Goal: Task Accomplishment & Management: Complete application form

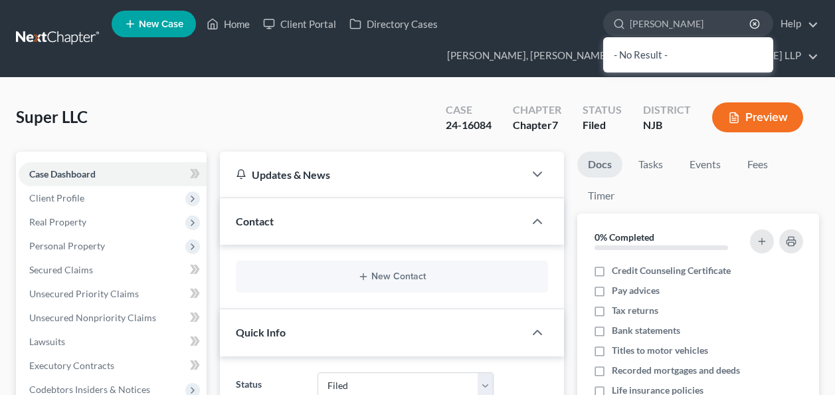
select select "6"
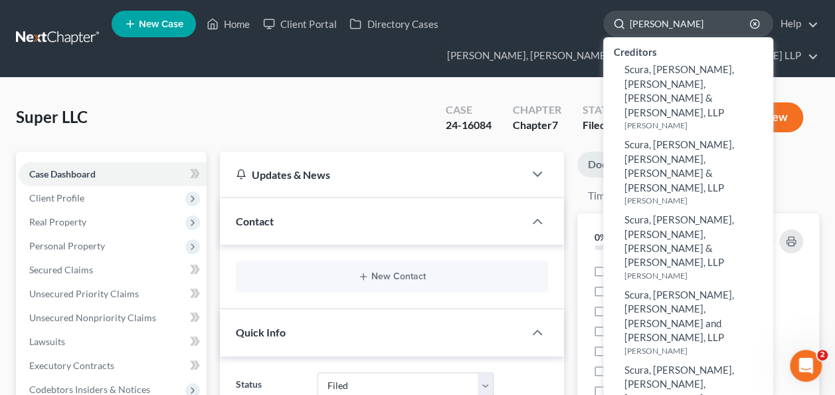
click at [658, 27] on input "[PERSON_NAME]" at bounding box center [691, 23] width 122 height 25
paste input "[PERSON_NAME]"
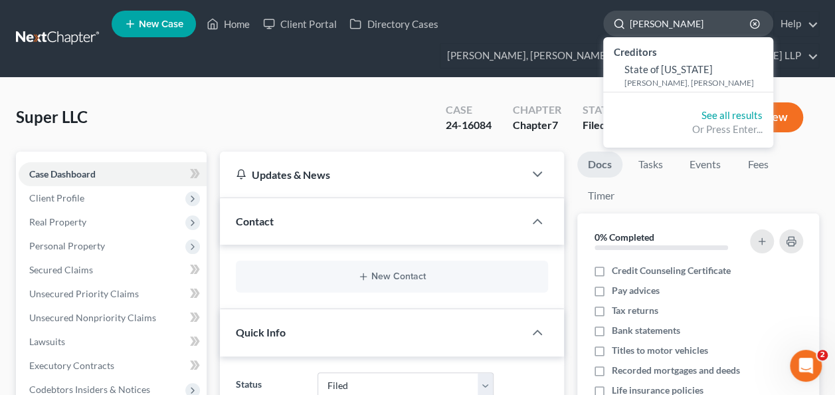
click at [670, 24] on input "[PERSON_NAME]" at bounding box center [691, 23] width 122 height 25
drag, startPoint x: 670, startPoint y: 25, endPoint x: 614, endPoint y: 21, distance: 56.6
click at [614, 21] on div "[PERSON_NAME]" at bounding box center [688, 24] width 170 height 26
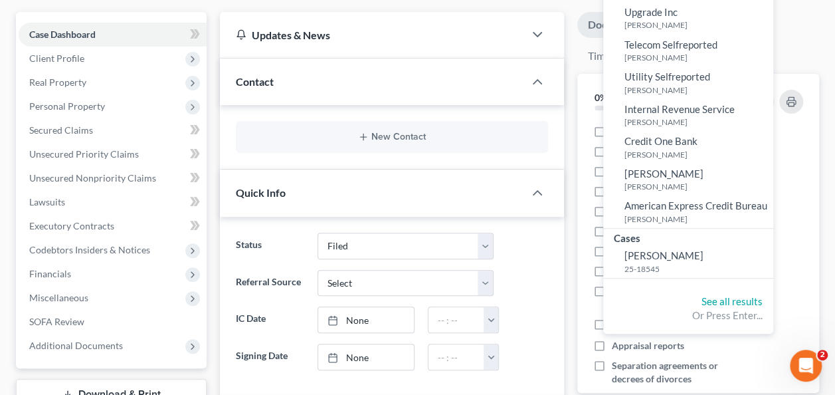
scroll to position [153, 0]
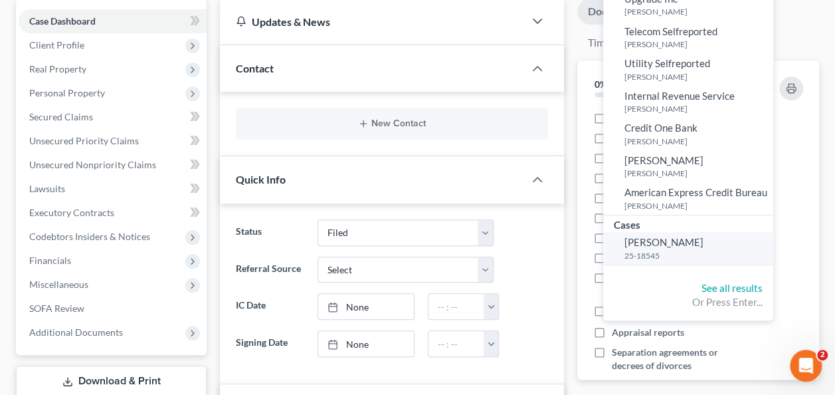
type input "[PERSON_NAME]"
click at [668, 242] on span "[PERSON_NAME]" at bounding box center [663, 242] width 79 height 12
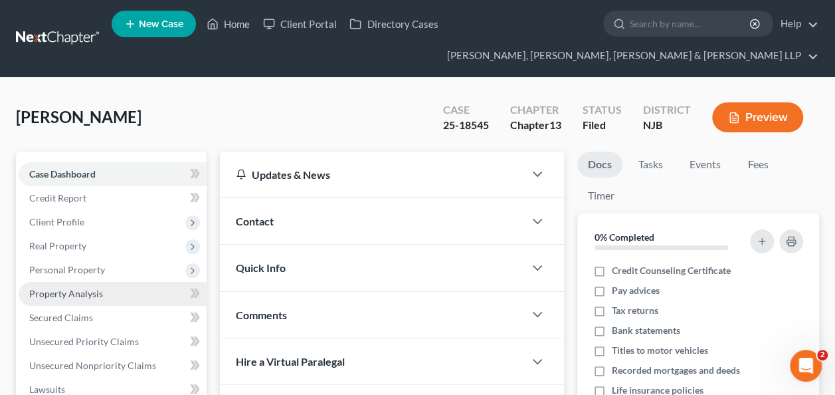
click at [98, 293] on span "Property Analysis" at bounding box center [66, 293] width 74 height 11
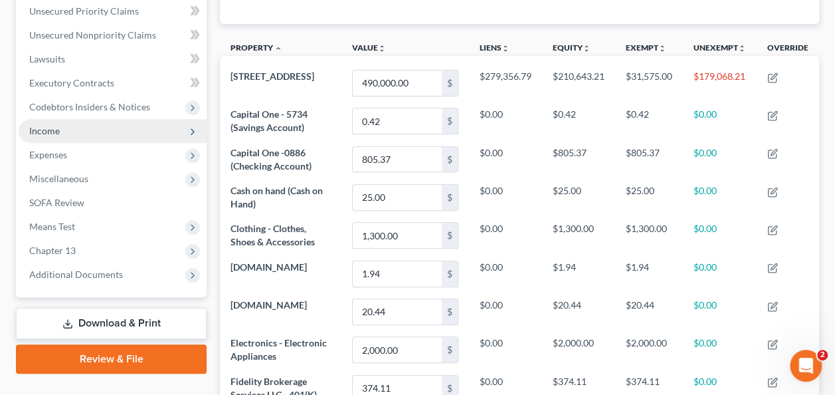
click at [109, 128] on span "Income" at bounding box center [113, 131] width 188 height 24
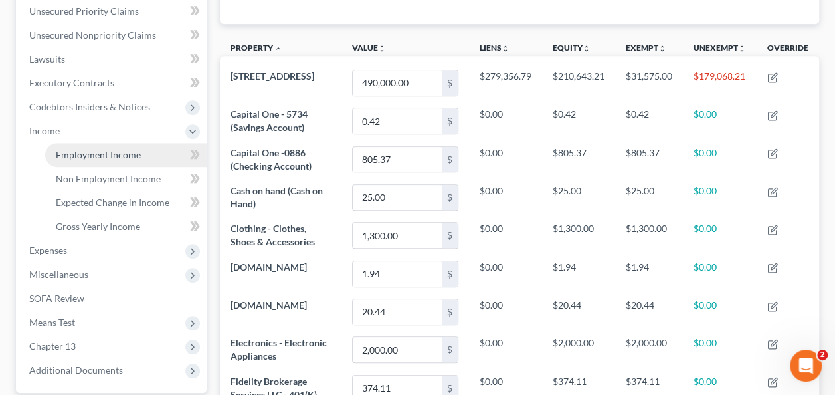
click at [133, 155] on span "Employment Income" at bounding box center [98, 154] width 85 height 11
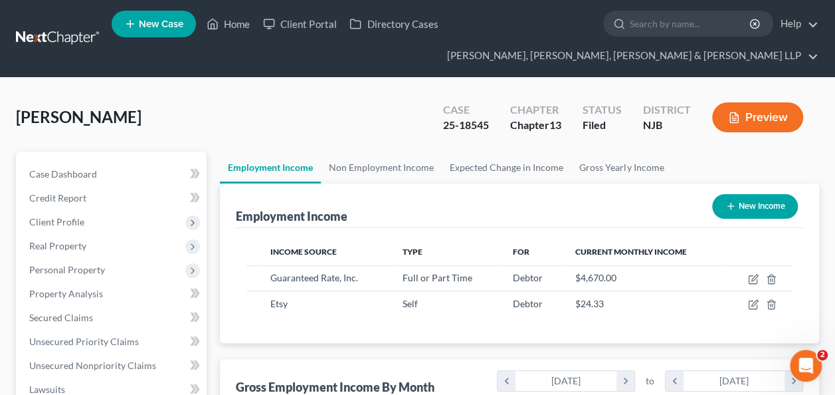
scroll to position [237, 334]
click at [389, 167] on link "Non Employment Income" at bounding box center [381, 167] width 121 height 32
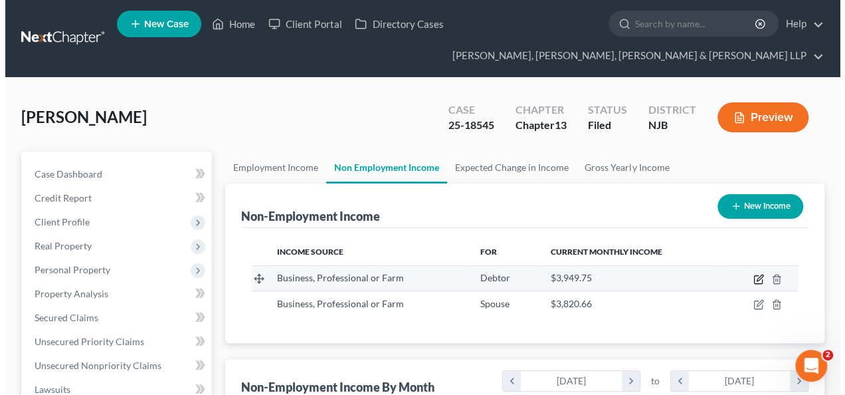
scroll to position [237, 334]
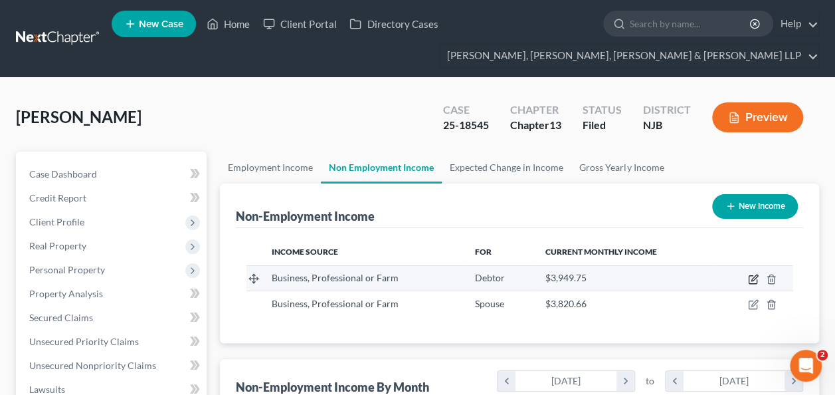
click at [751, 276] on icon "button" at bounding box center [753, 280] width 8 height 8
select select "10"
select select "0"
select select "33"
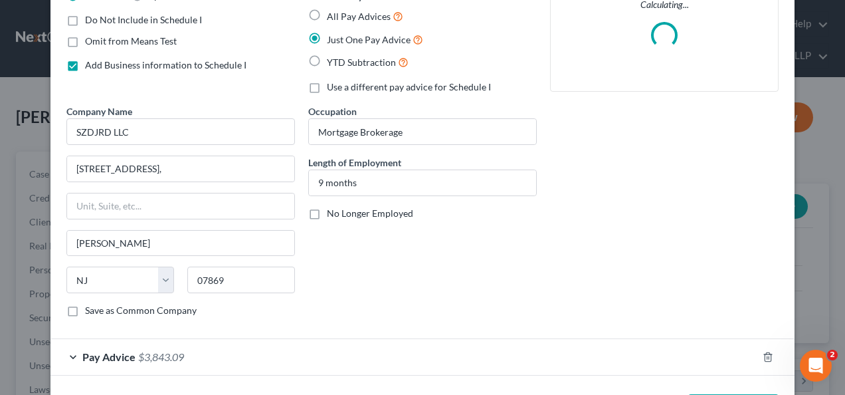
scroll to position [173, 0]
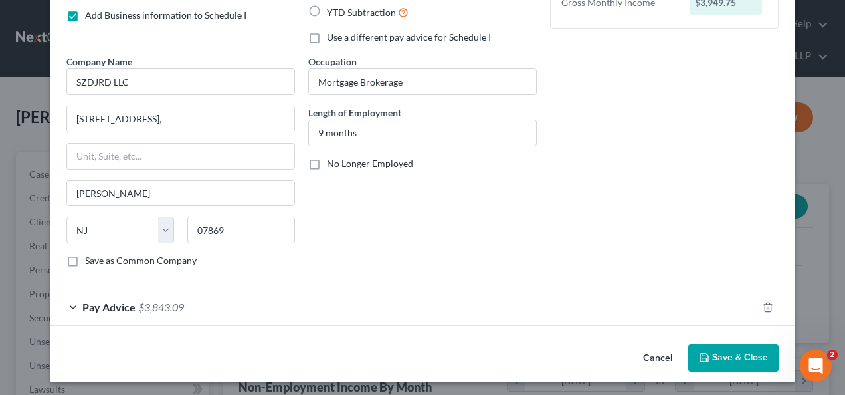
click at [470, 312] on div "Pay Advice $3,843.09" at bounding box center [403, 306] width 707 height 35
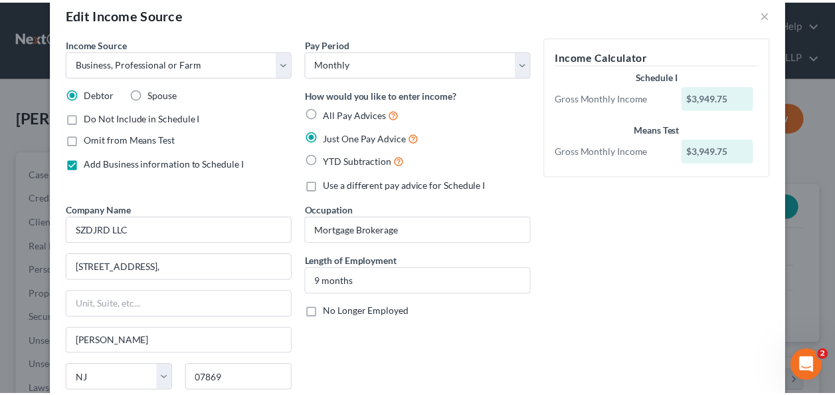
scroll to position [0, 0]
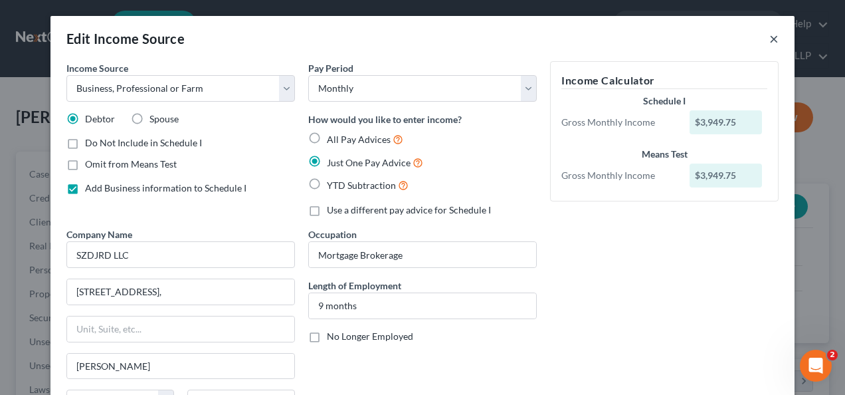
click at [773, 40] on button "×" at bounding box center [773, 39] width 9 height 16
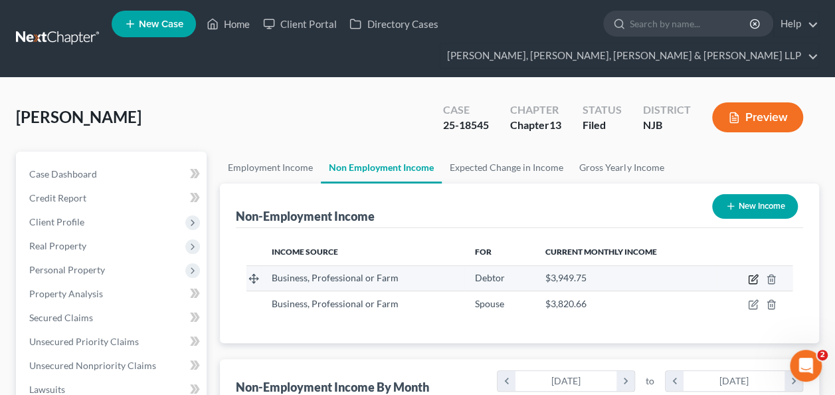
click at [751, 278] on icon "button" at bounding box center [753, 279] width 11 height 11
select select "10"
select select "0"
select select "33"
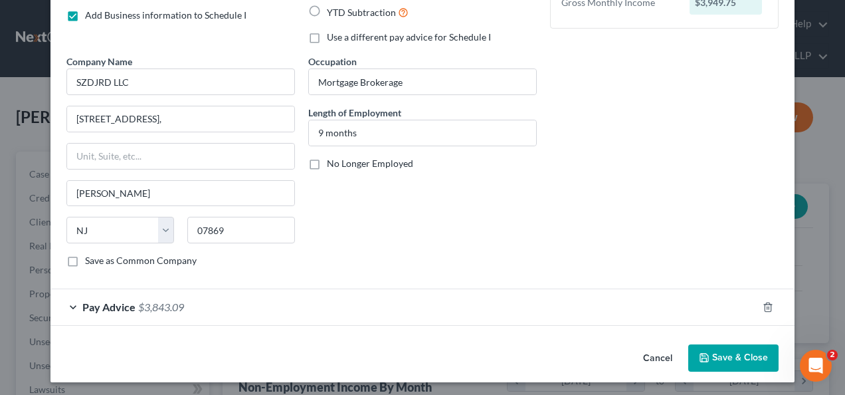
click at [337, 306] on div "Pay Advice $3,843.09" at bounding box center [403, 306] width 707 height 35
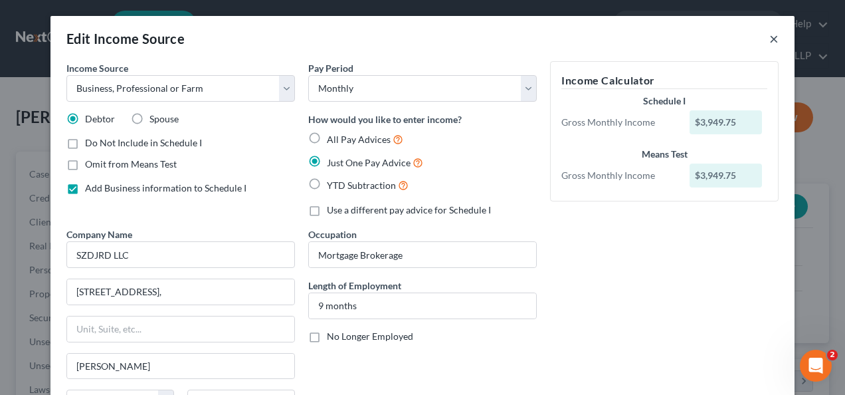
click at [771, 36] on button "×" at bounding box center [773, 39] width 9 height 16
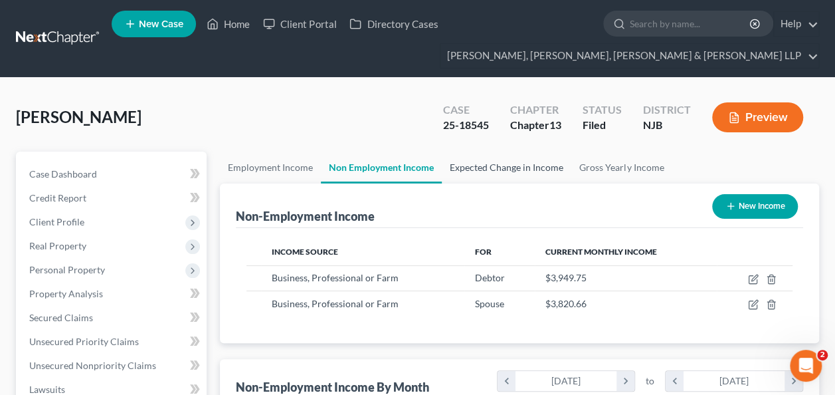
click at [481, 173] on link "Expected Change in Income" at bounding box center [507, 167] width 130 height 32
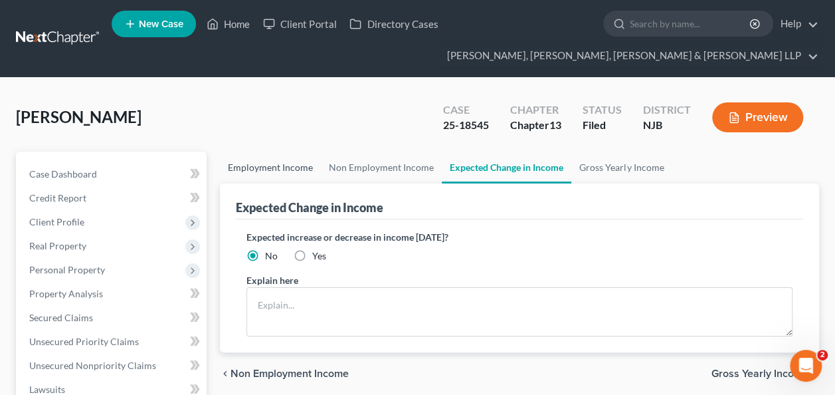
click at [290, 159] on link "Employment Income" at bounding box center [270, 167] width 101 height 32
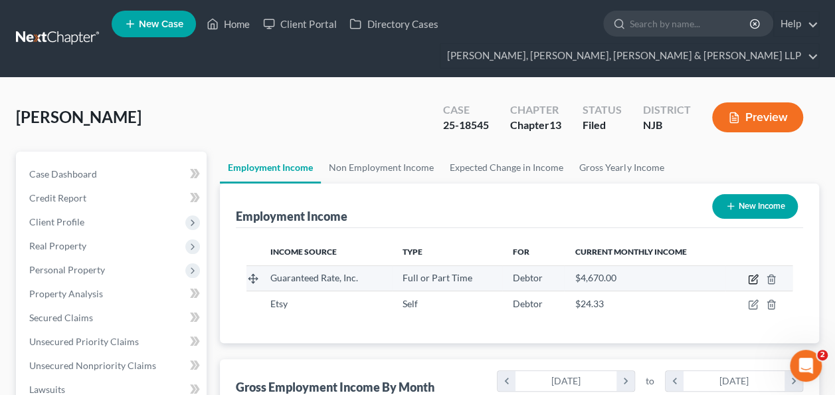
click at [755, 278] on icon "button" at bounding box center [753, 279] width 11 height 11
select select "0"
select select "14"
select select "1"
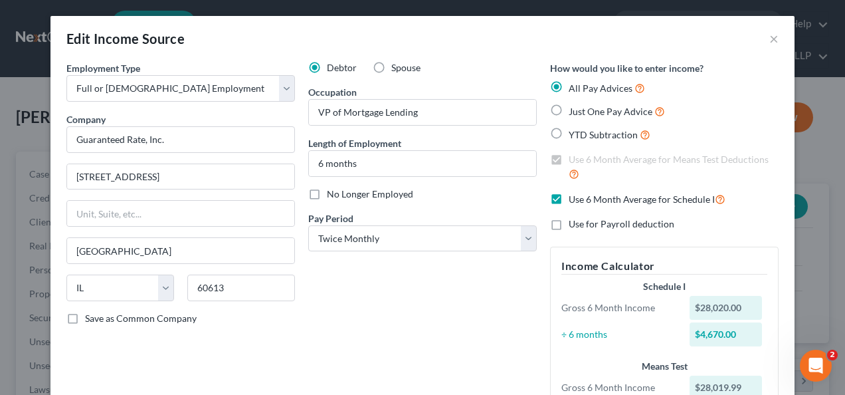
click at [775, 45] on div "Edit Income Source ×" at bounding box center [422, 38] width 744 height 45
click at [769, 35] on button "×" at bounding box center [773, 39] width 9 height 16
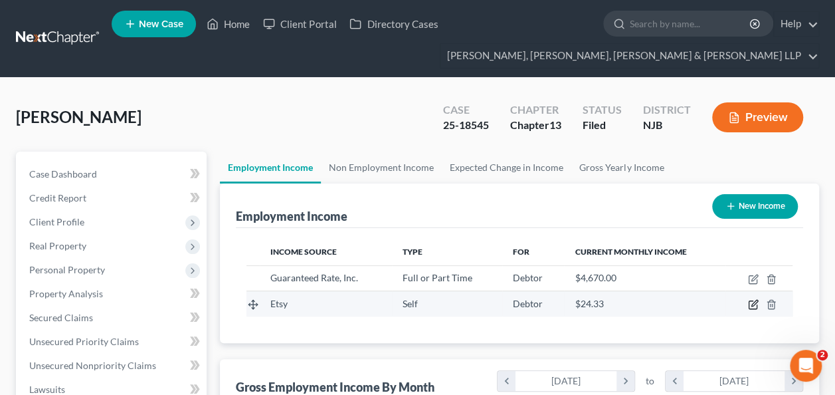
click at [752, 302] on icon "button" at bounding box center [754, 303] width 6 height 6
select select "1"
select select "0"
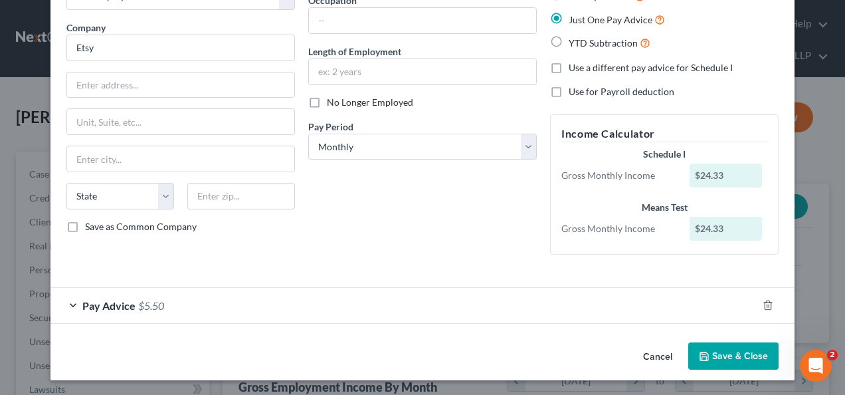
click at [547, 303] on div "Pay Advice $5.50" at bounding box center [403, 305] width 707 height 35
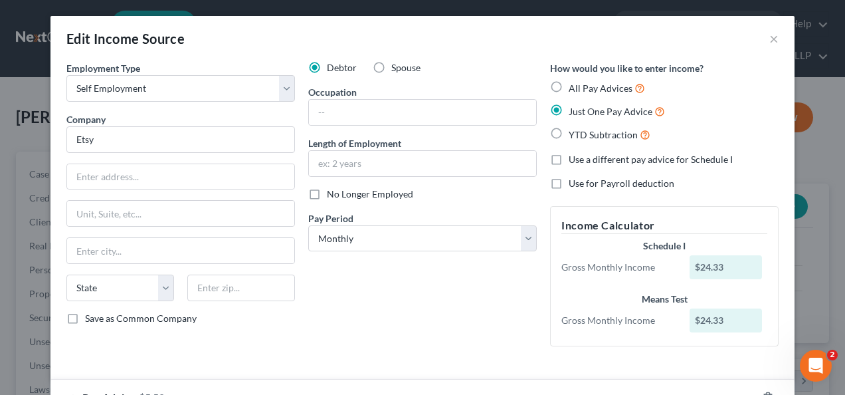
click at [773, 35] on div "Edit Income Source ×" at bounding box center [422, 38] width 744 height 45
click at [770, 37] on button "×" at bounding box center [773, 39] width 9 height 16
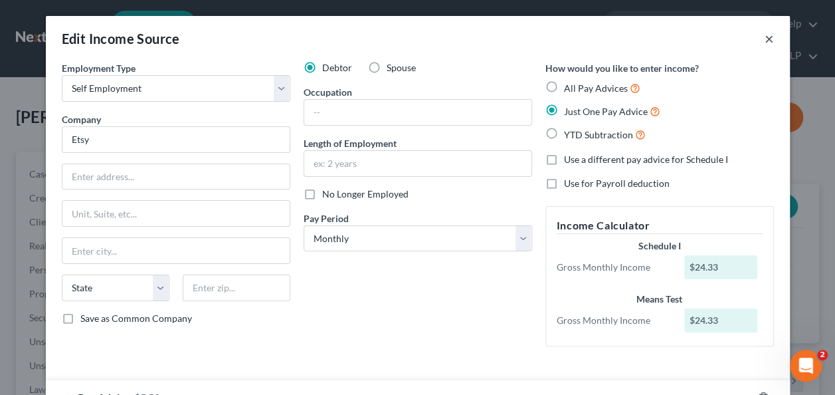
scroll to position [664111, 664013]
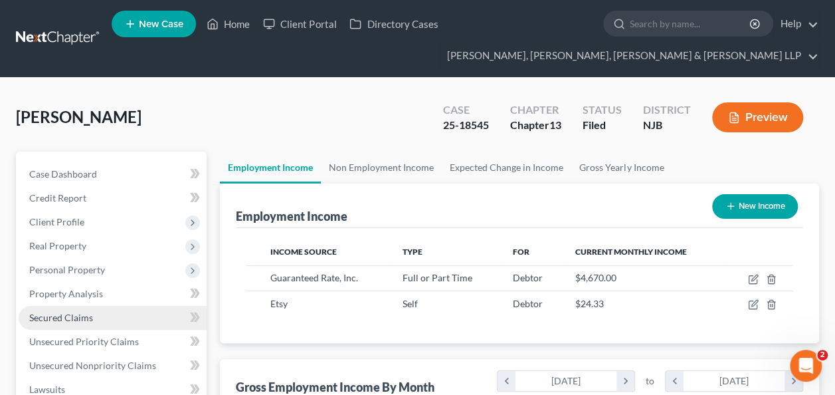
click at [90, 317] on span "Secured Claims" at bounding box center [61, 317] width 64 height 11
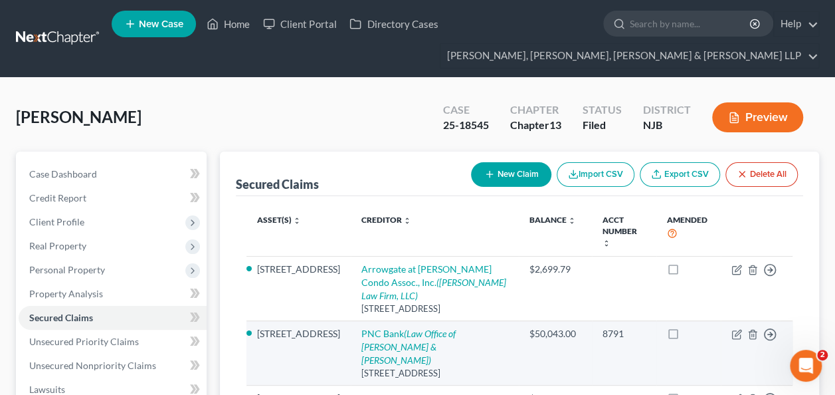
click at [457, 341] on td "PNC Bank (Law Office of [PERSON_NAME] & [PERSON_NAME]) [STREET_ADDRESS][PERSON_…" at bounding box center [435, 353] width 168 height 64
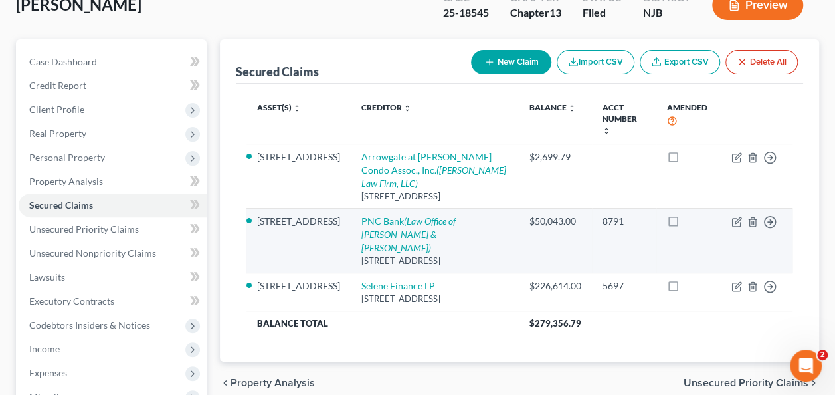
scroll to position [115, 0]
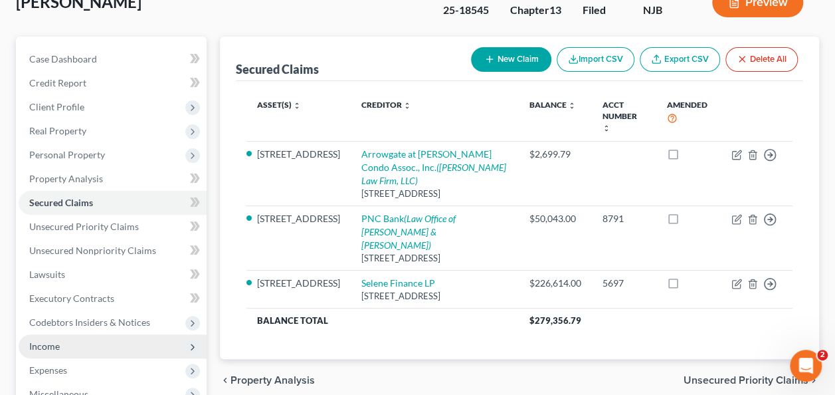
click at [68, 341] on span "Income" at bounding box center [113, 346] width 188 height 24
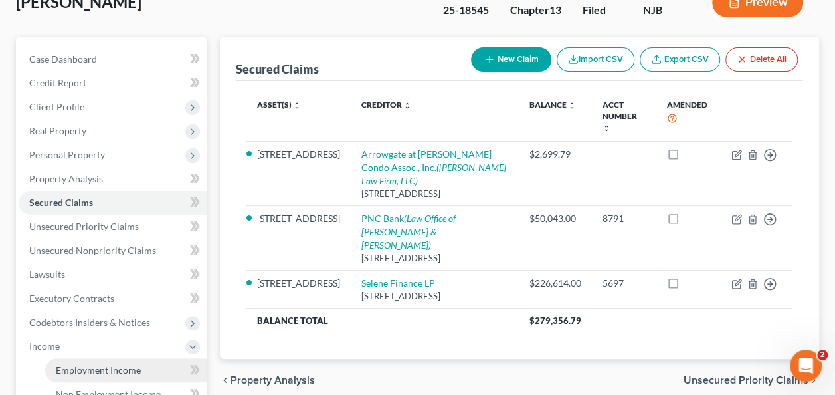
click at [87, 364] on span "Employment Income" at bounding box center [98, 369] width 85 height 11
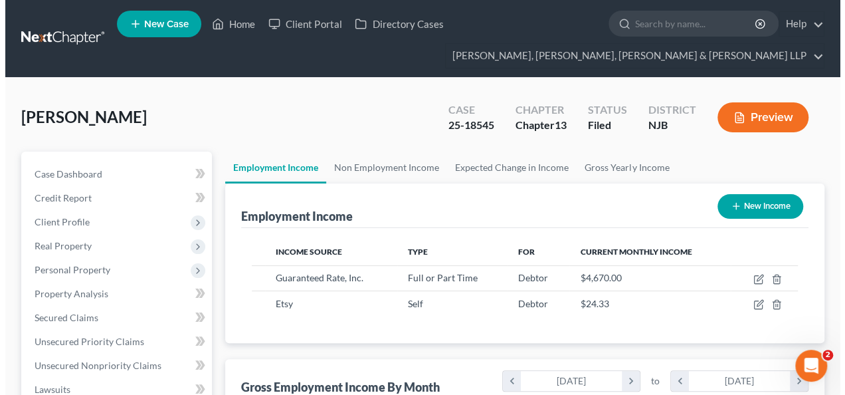
scroll to position [237, 334]
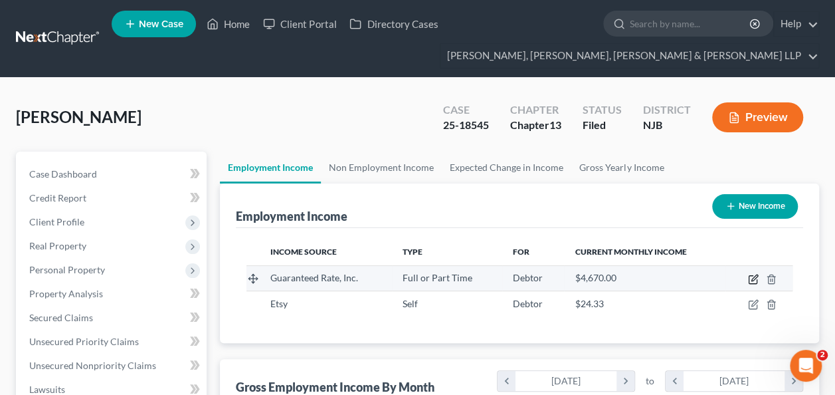
click at [757, 282] on icon "button" at bounding box center [753, 280] width 8 height 8
select select "0"
select select "14"
select select "1"
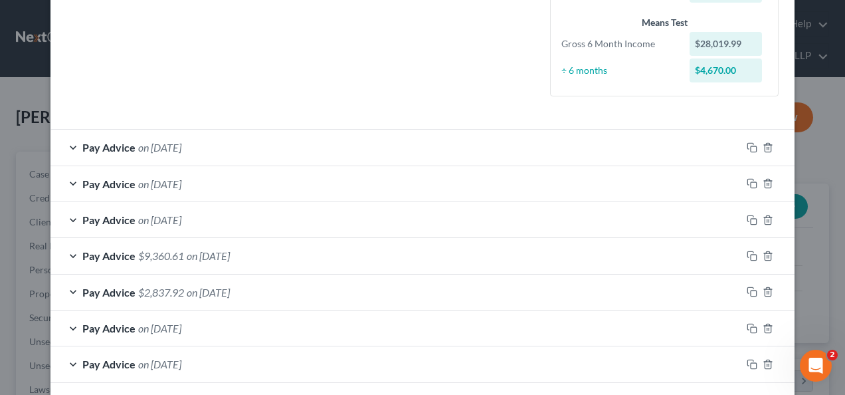
scroll to position [344, 0]
click at [244, 132] on div "Pay Advice on [DATE]" at bounding box center [395, 146] width 691 height 35
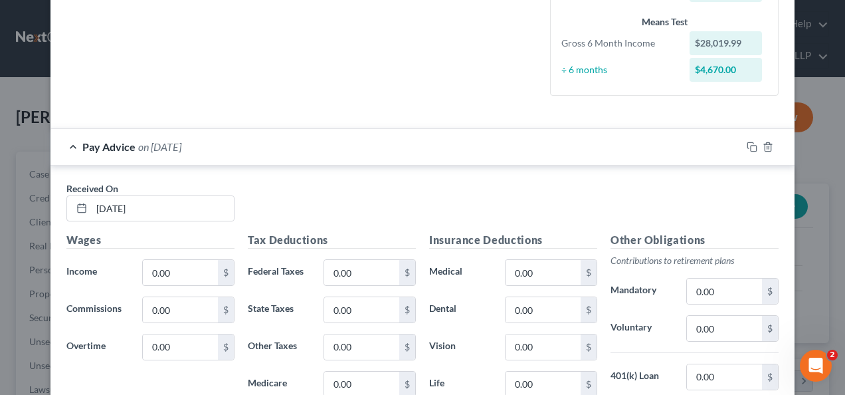
click at [244, 132] on div "Pay Advice on [DATE]" at bounding box center [395, 146] width 691 height 35
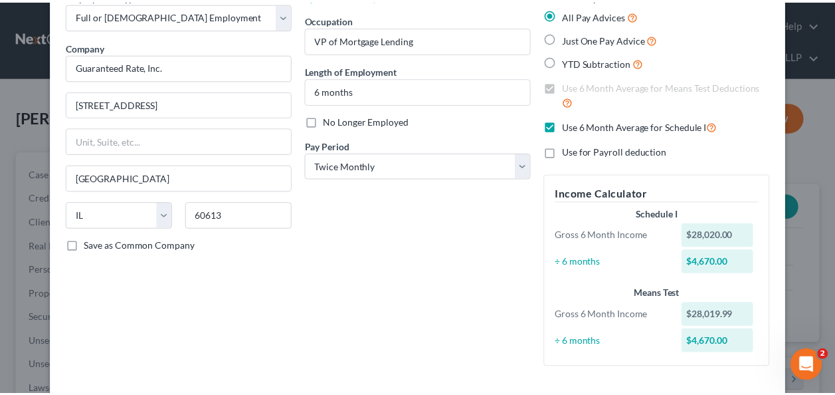
scroll to position [0, 0]
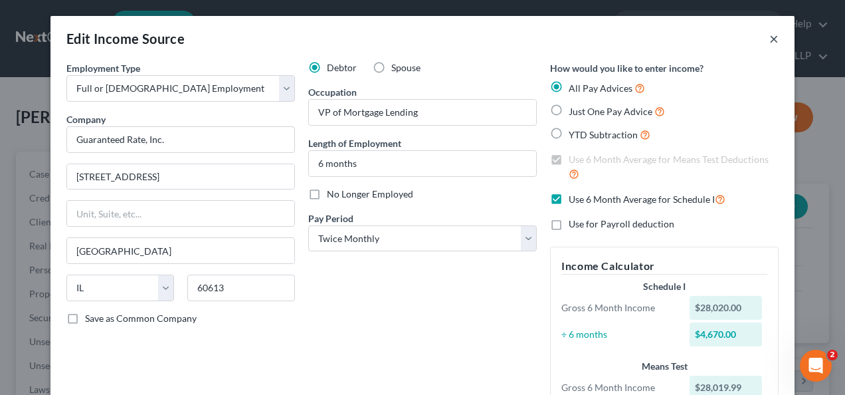
click at [770, 37] on button "×" at bounding box center [773, 39] width 9 height 16
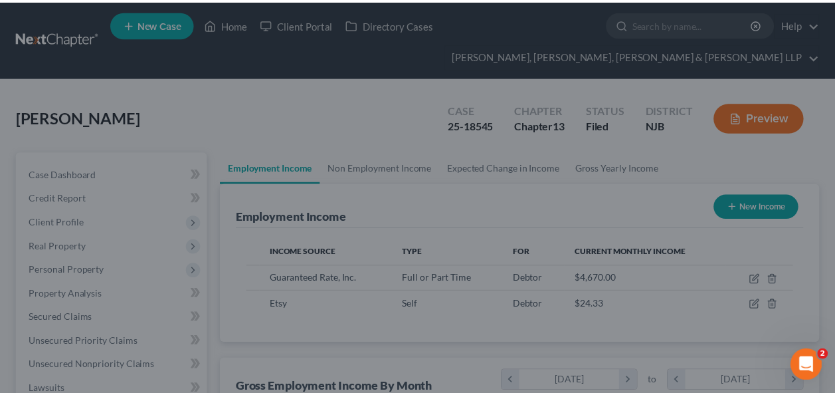
scroll to position [664111, 664013]
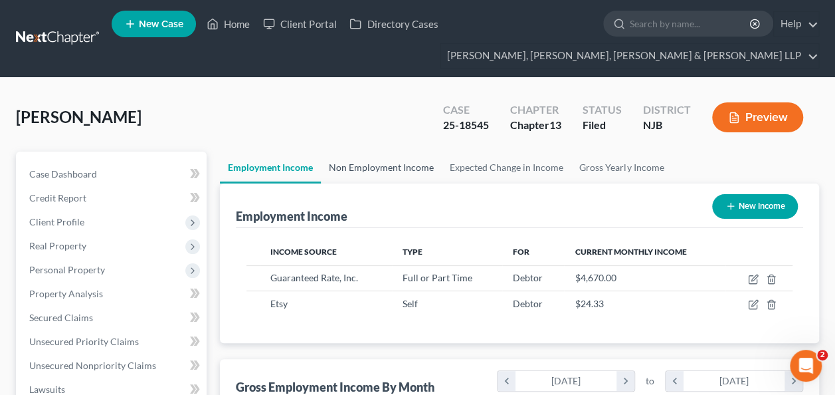
click at [393, 172] on link "Non Employment Income" at bounding box center [381, 167] width 121 height 32
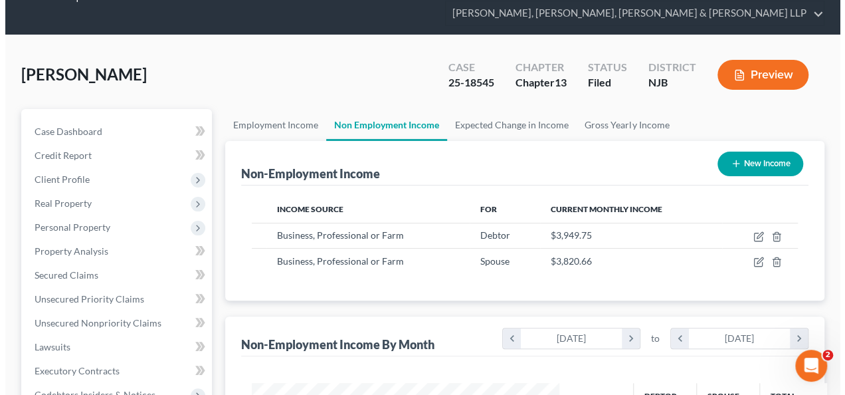
scroll to position [43, 0]
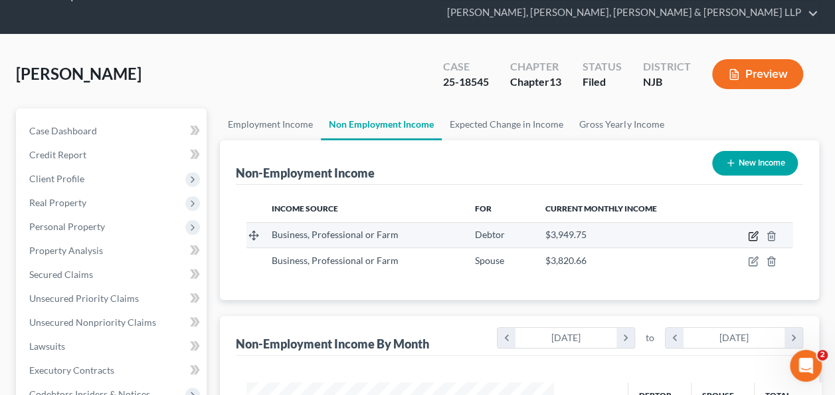
click at [755, 231] on icon "button" at bounding box center [753, 236] width 11 height 11
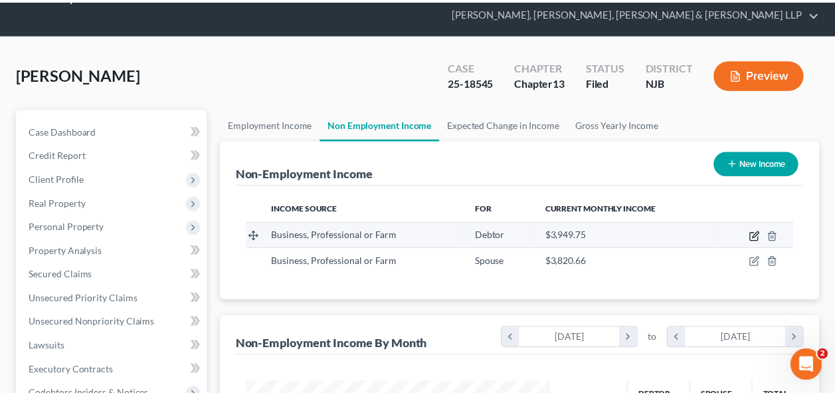
scroll to position [237, 338]
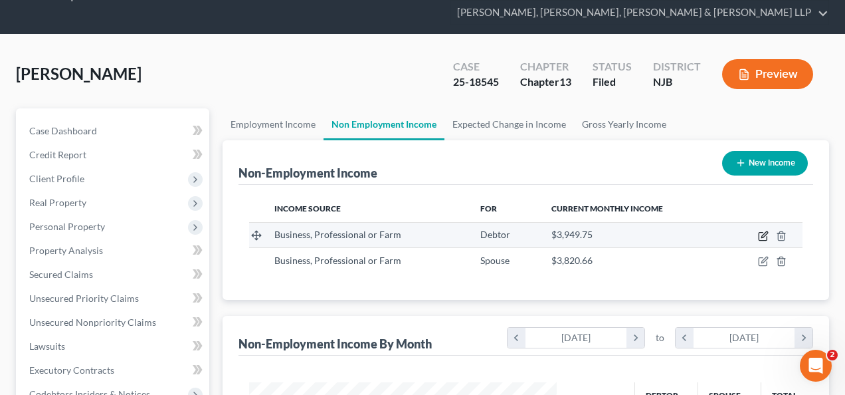
select select "10"
select select "0"
select select "33"
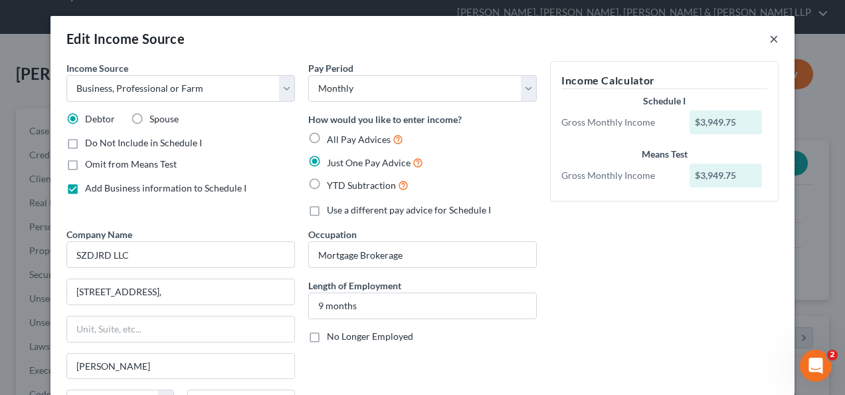
click at [769, 37] on button "×" at bounding box center [773, 39] width 9 height 16
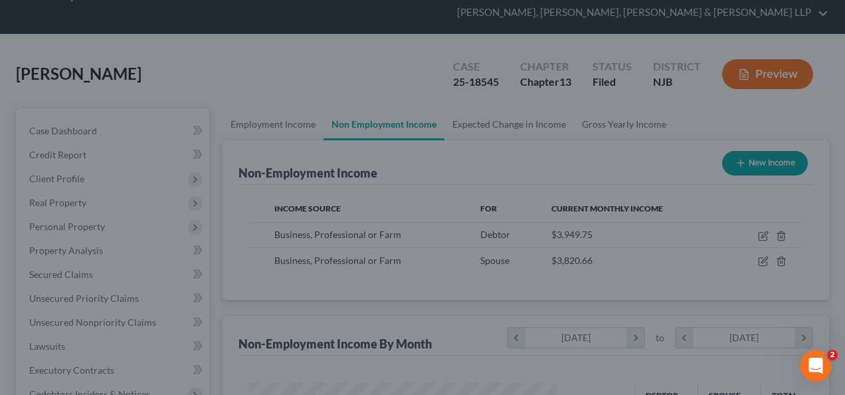
scroll to position [664111, 664013]
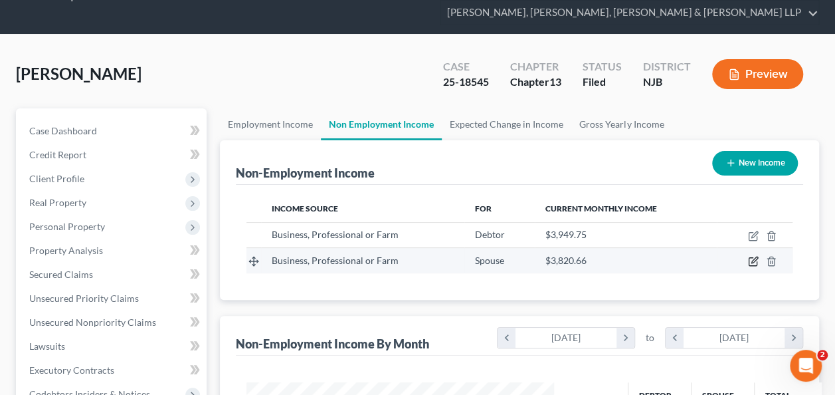
click at [753, 256] on icon "button" at bounding box center [753, 261] width 11 height 11
select select "10"
select select "0"
select select "33"
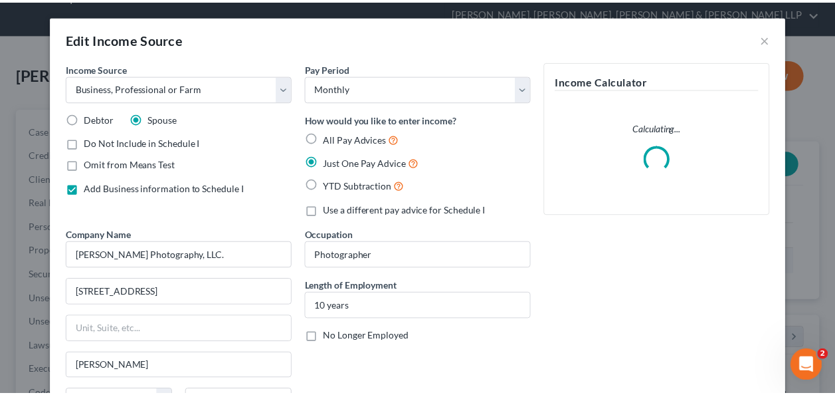
scroll to position [237, 338]
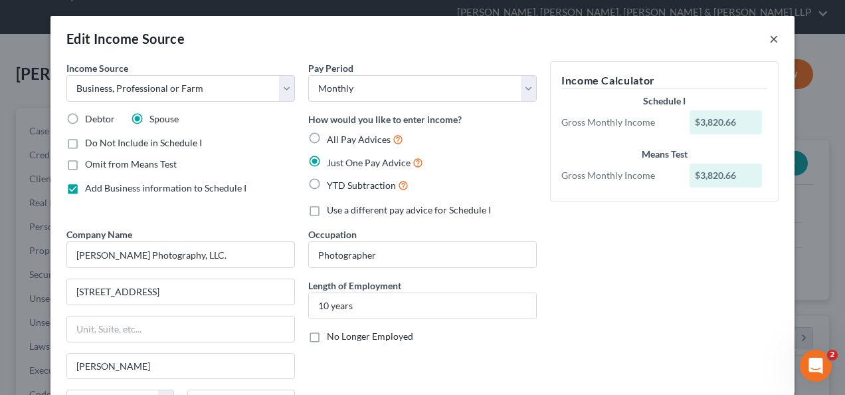
click at [769, 41] on button "×" at bounding box center [773, 39] width 9 height 16
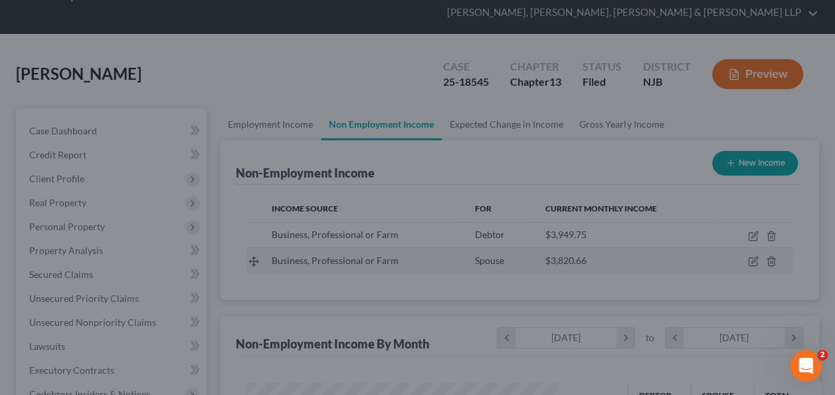
scroll to position [664111, 664013]
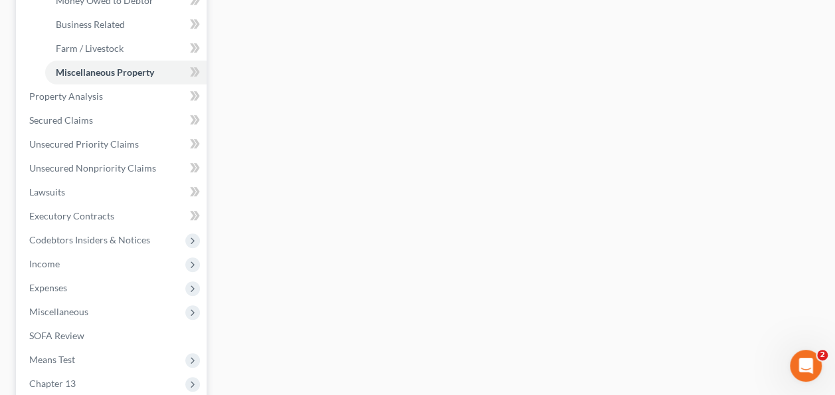
scroll to position [437, 0]
click at [92, 296] on span "Expenses" at bounding box center [113, 287] width 188 height 24
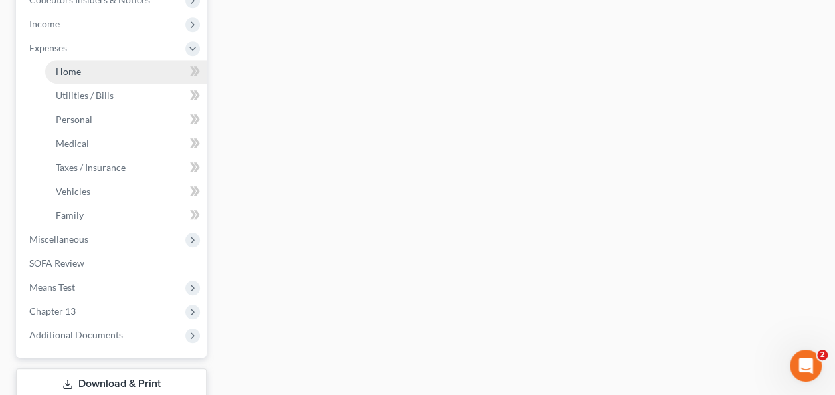
click at [102, 68] on link "Home" at bounding box center [125, 72] width 161 height 24
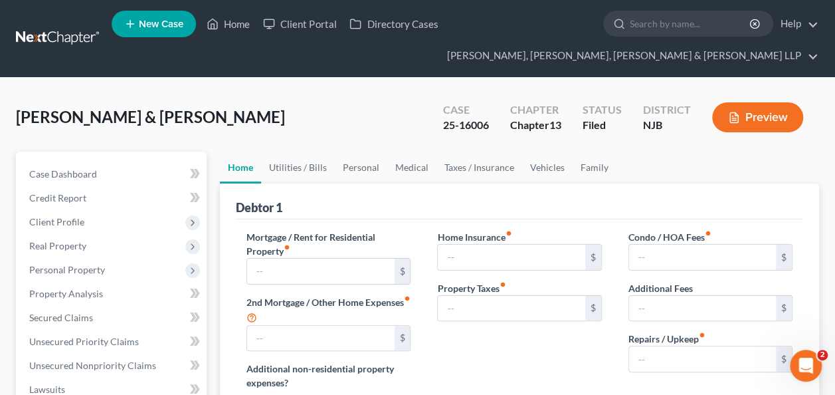
type input "2,067.00"
type input "0.00"
radio input "true"
type input "0.00"
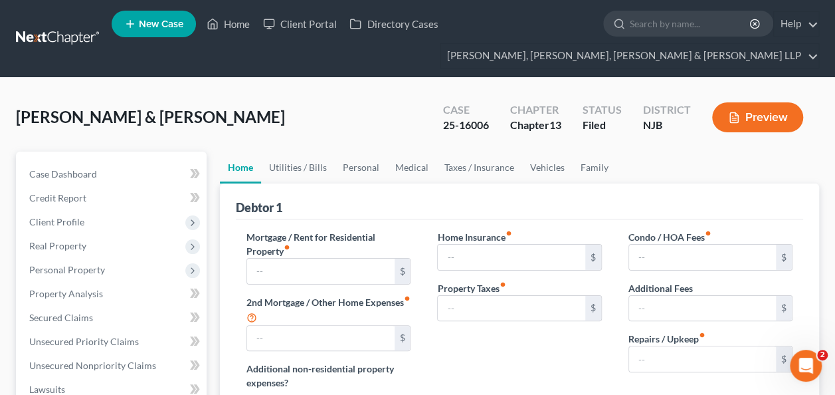
type input "0.00"
type input "200.00"
click at [295, 162] on link "Utilities / Bills" at bounding box center [298, 167] width 74 height 32
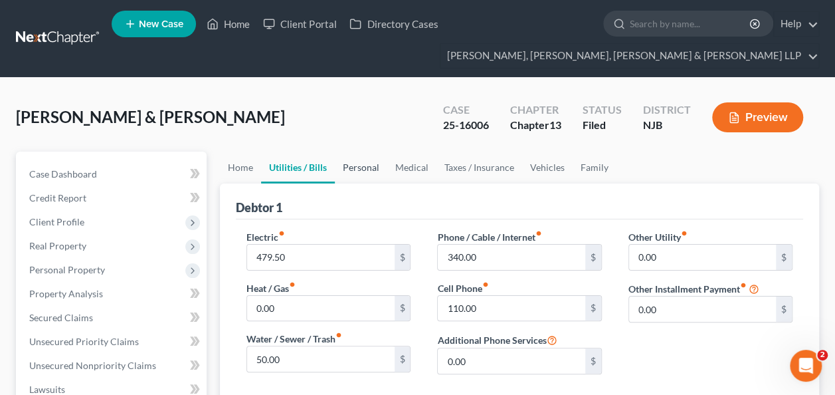
click at [347, 163] on link "Personal" at bounding box center [361, 167] width 52 height 32
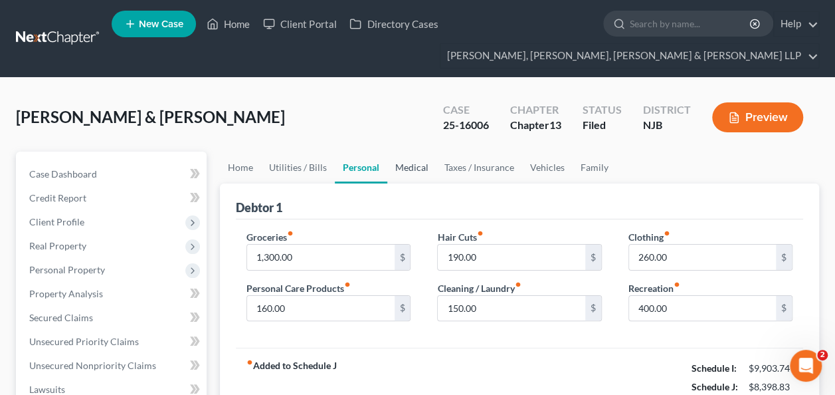
click at [390, 161] on link "Medical" at bounding box center [411, 167] width 49 height 32
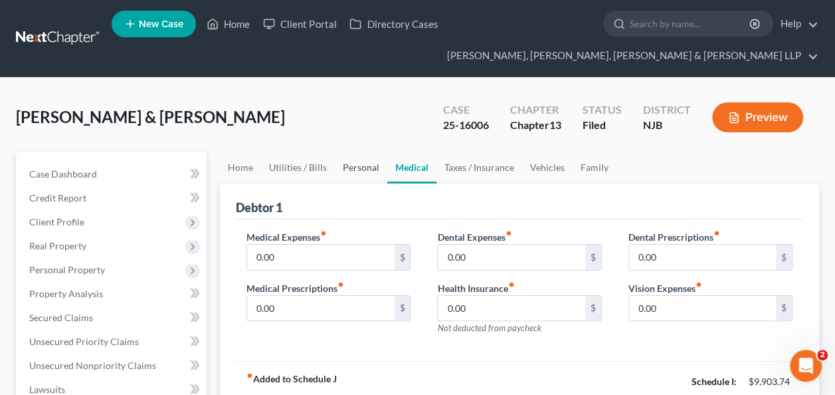
click at [359, 165] on link "Personal" at bounding box center [361, 167] width 52 height 32
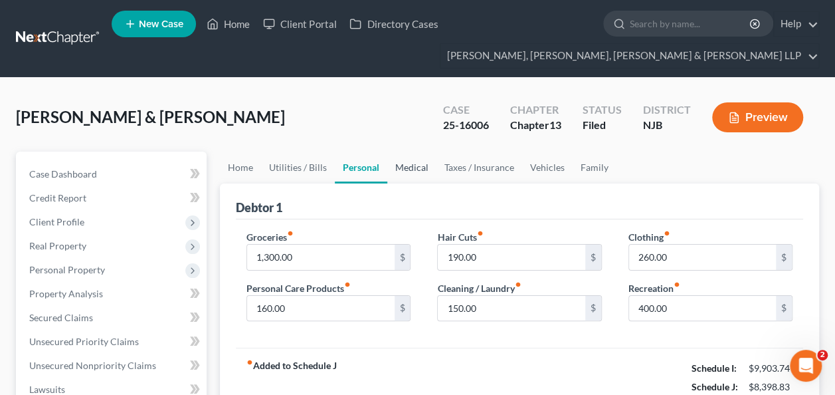
click at [389, 163] on link "Medical" at bounding box center [411, 167] width 49 height 32
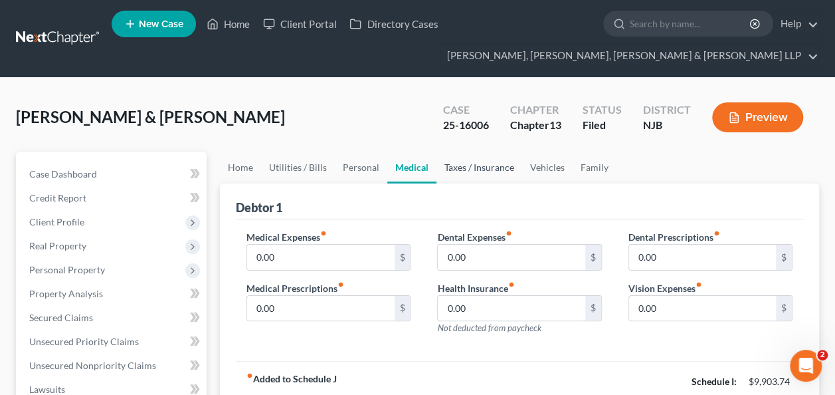
click at [498, 165] on link "Taxes / Insurance" at bounding box center [479, 167] width 86 height 32
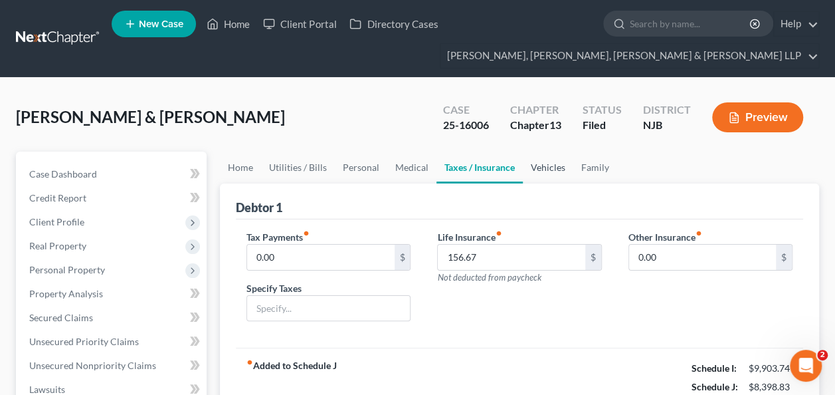
click at [539, 167] on link "Vehicles" at bounding box center [548, 167] width 50 height 32
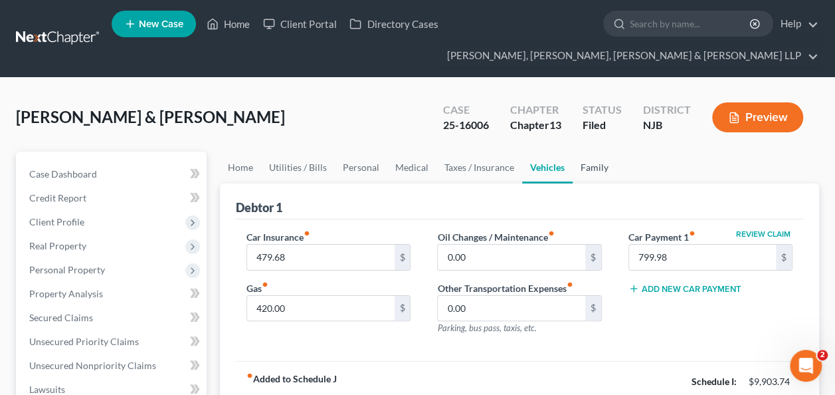
click at [601, 165] on link "Family" at bounding box center [595, 167] width 44 height 32
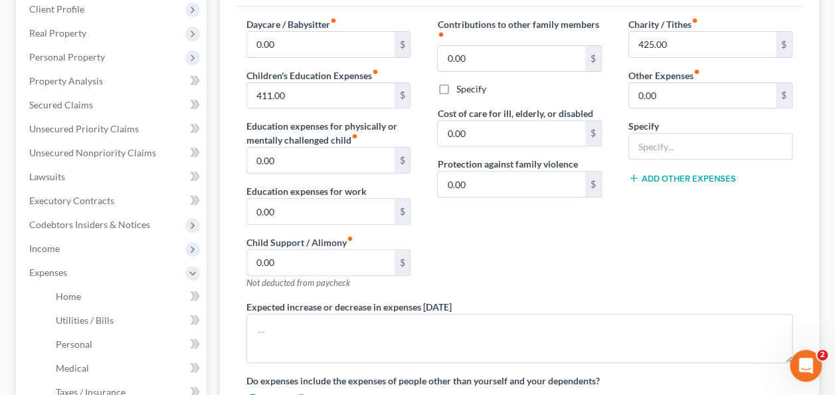
scroll to position [242, 0]
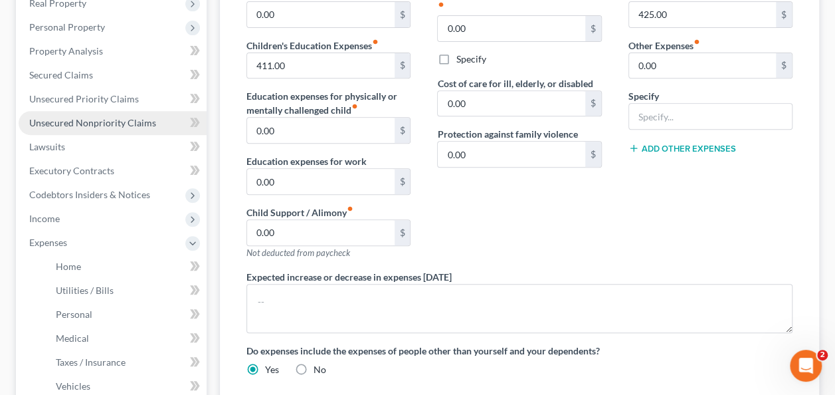
click at [100, 120] on span "Unsecured Nonpriority Claims" at bounding box center [92, 122] width 127 height 11
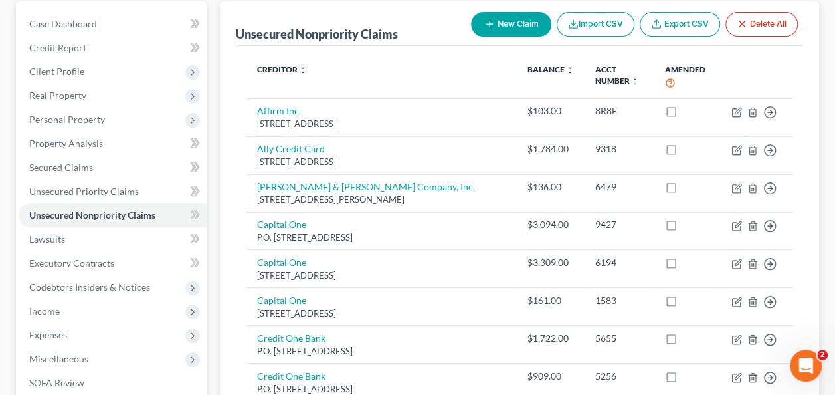
scroll to position [97, 0]
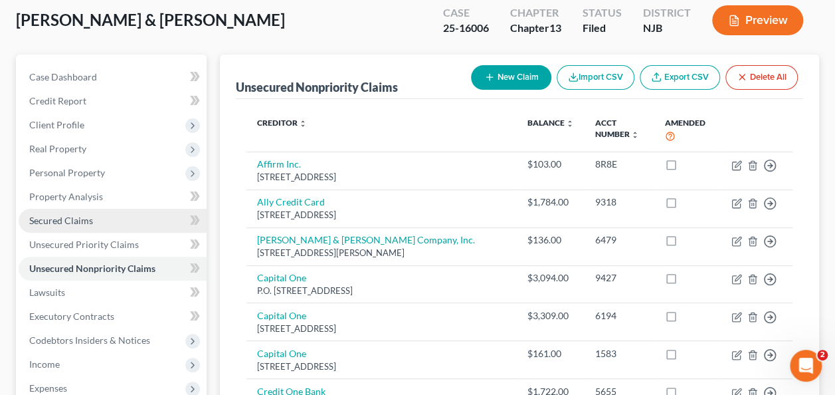
click at [46, 223] on span "Secured Claims" at bounding box center [61, 220] width 64 height 11
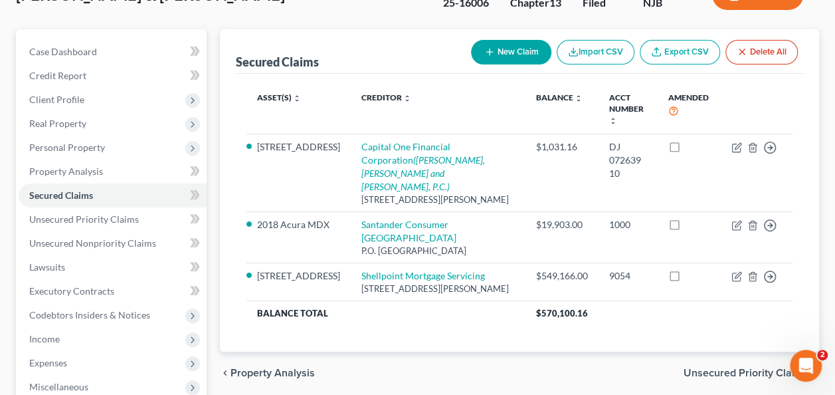
scroll to position [124, 0]
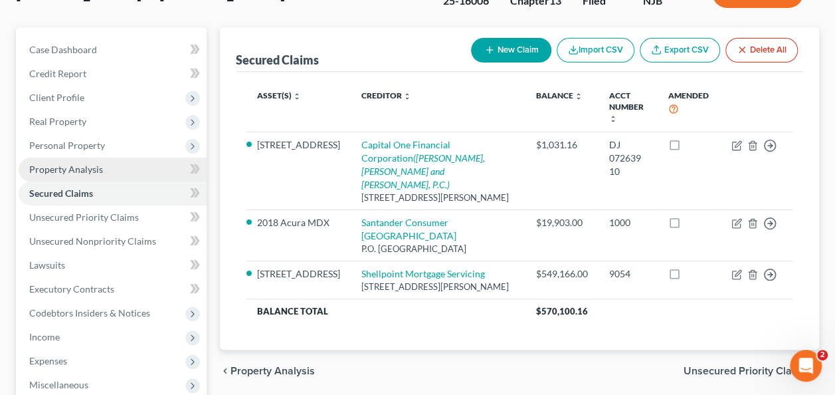
click at [92, 166] on span "Property Analysis" at bounding box center [66, 168] width 74 height 11
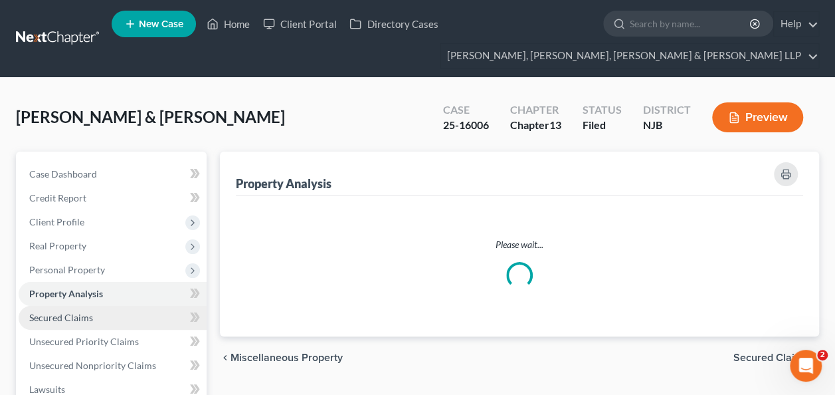
click at [77, 322] on span "Secured Claims" at bounding box center [61, 317] width 64 height 11
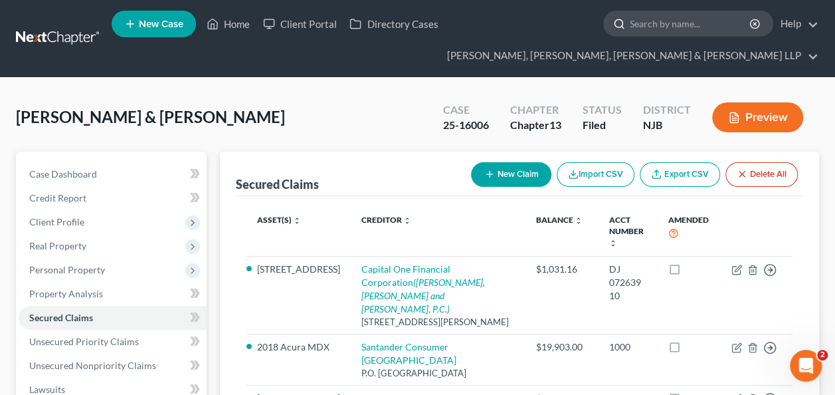
click at [659, 21] on input "search" at bounding box center [691, 23] width 122 height 25
click at [349, 187] on div "Secured Claims New Claim Import CSV Export CSV Delete All" at bounding box center [519, 173] width 567 height 45
